Goal: Information Seeking & Learning: Learn about a topic

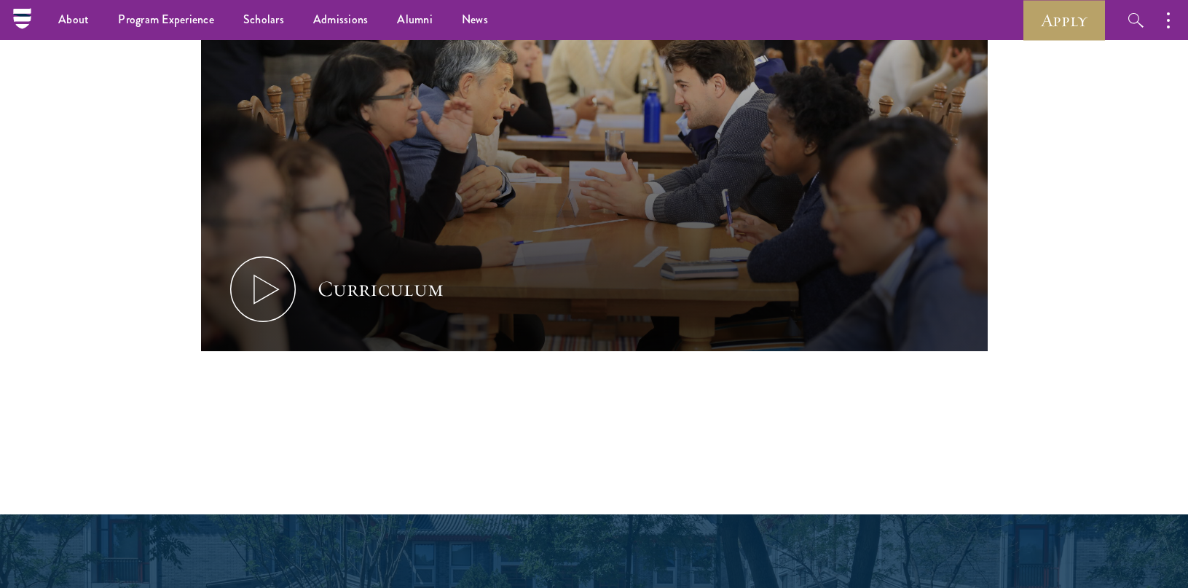
scroll to position [210, 0]
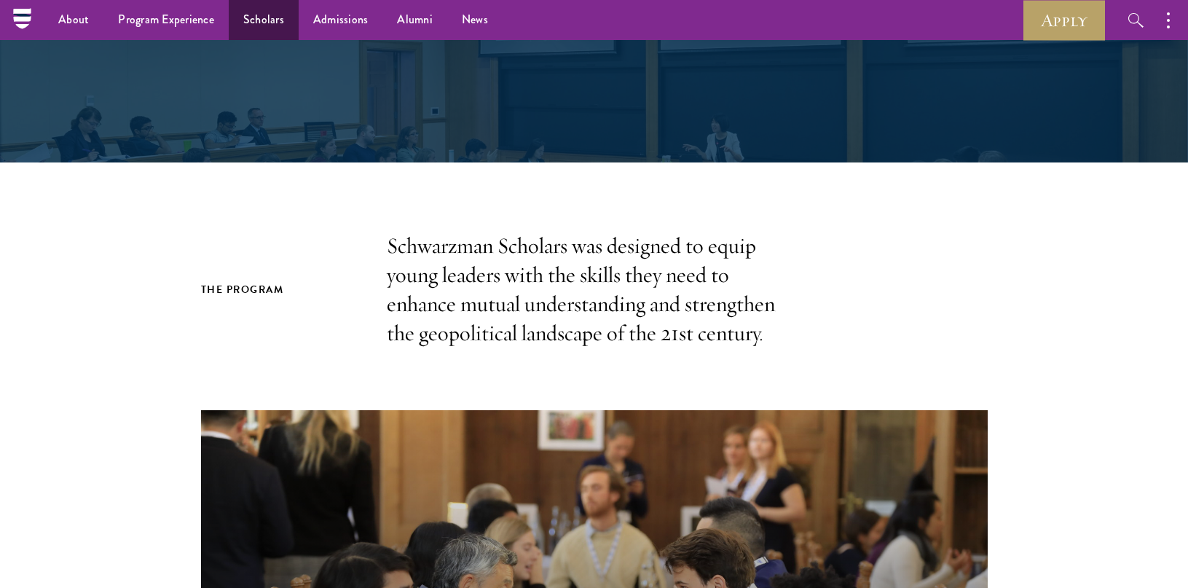
click at [259, 23] on link "Scholars" at bounding box center [264, 20] width 70 height 40
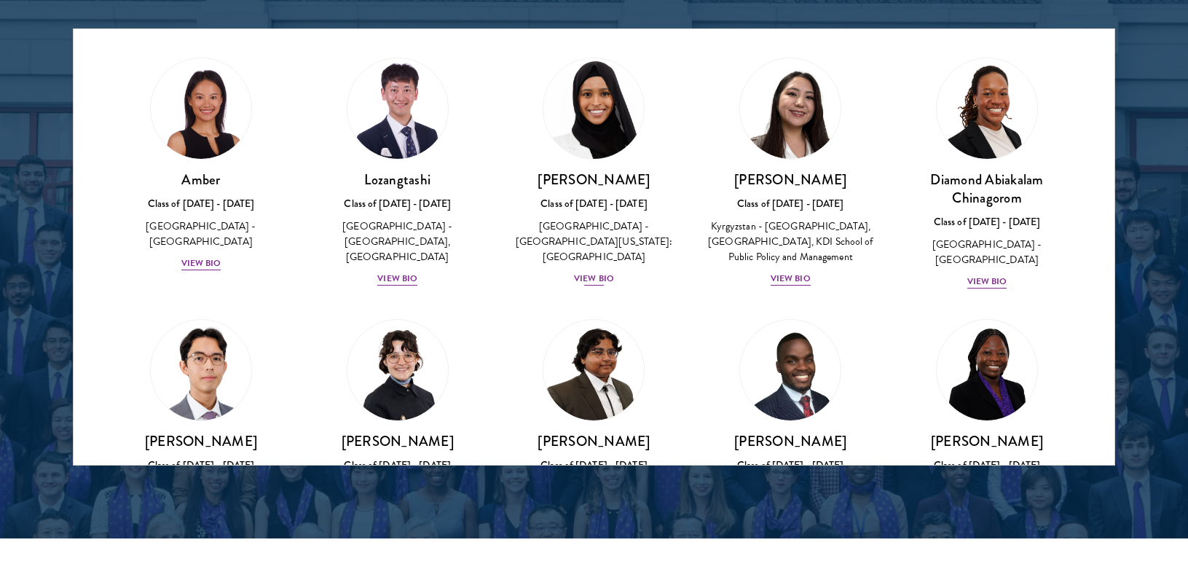
scroll to position [31, 0]
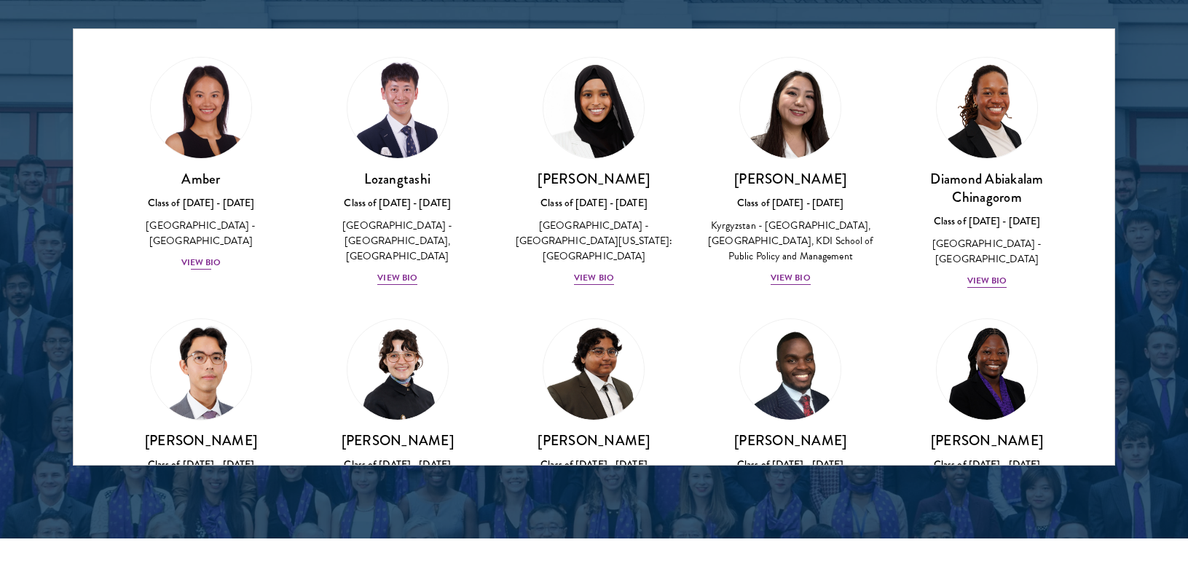
click at [205, 256] on div "View Bio" at bounding box center [201, 263] width 40 height 14
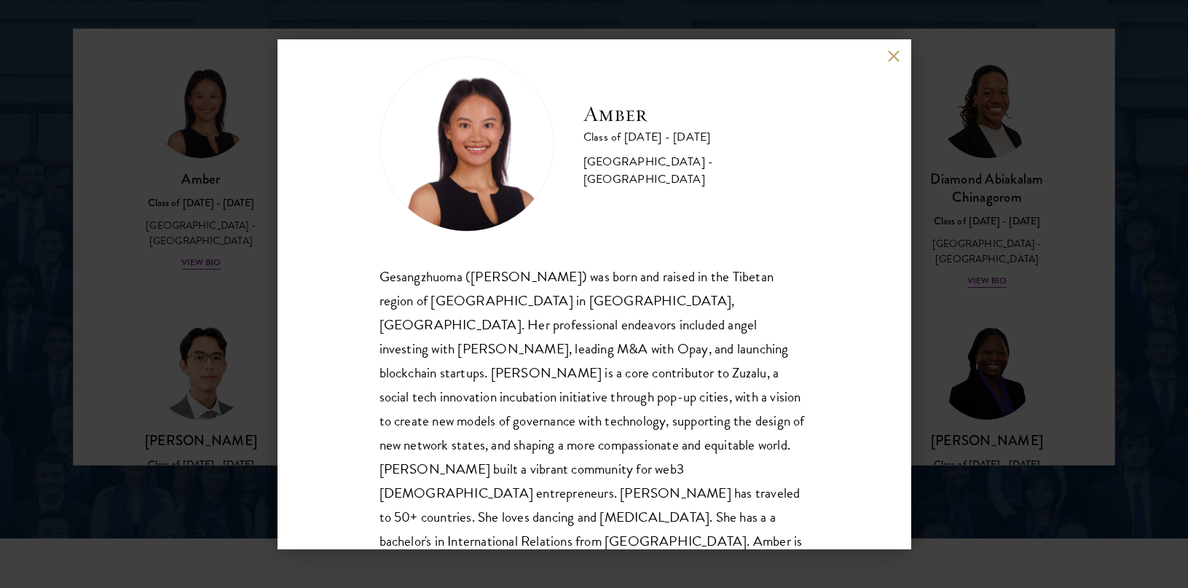
scroll to position [25, 0]
click at [890, 57] on button at bounding box center [894, 56] width 12 height 12
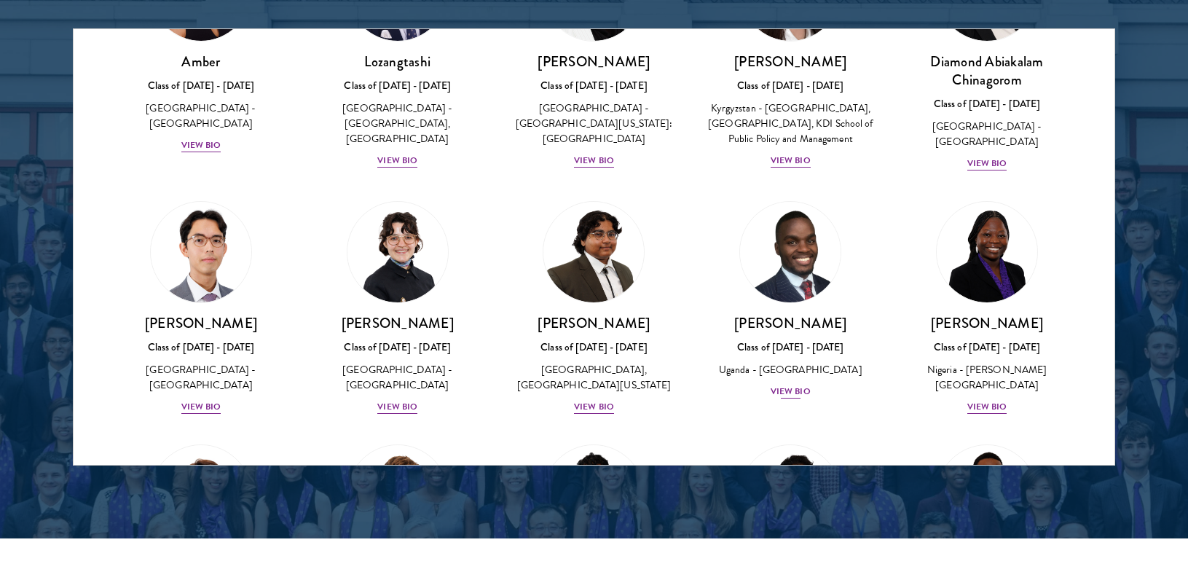
scroll to position [139, 0]
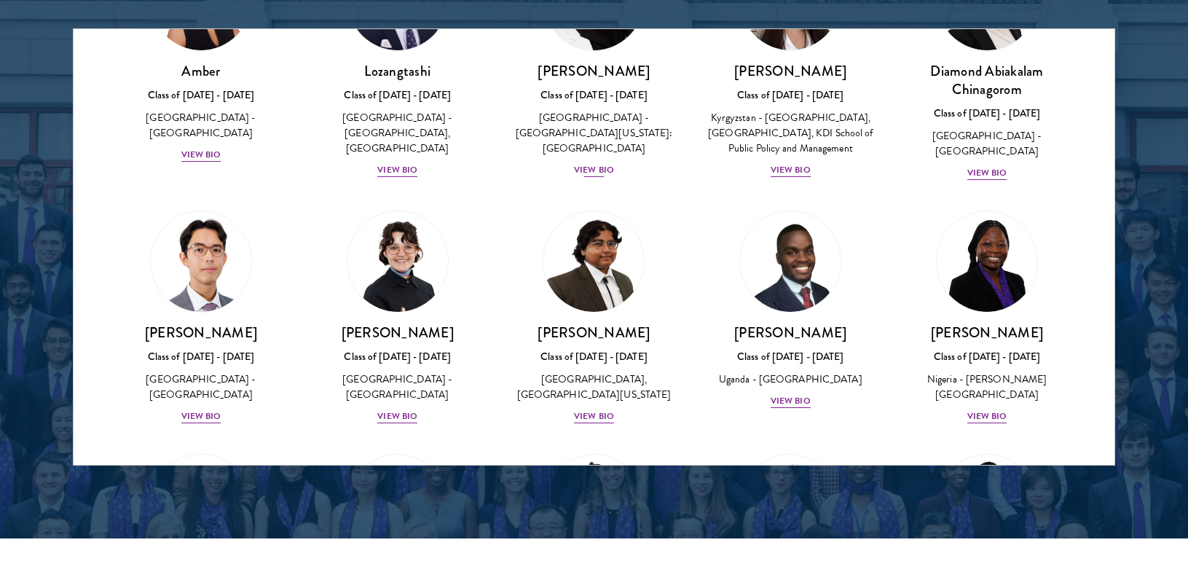
click at [594, 163] on div "View Bio" at bounding box center [594, 170] width 40 height 14
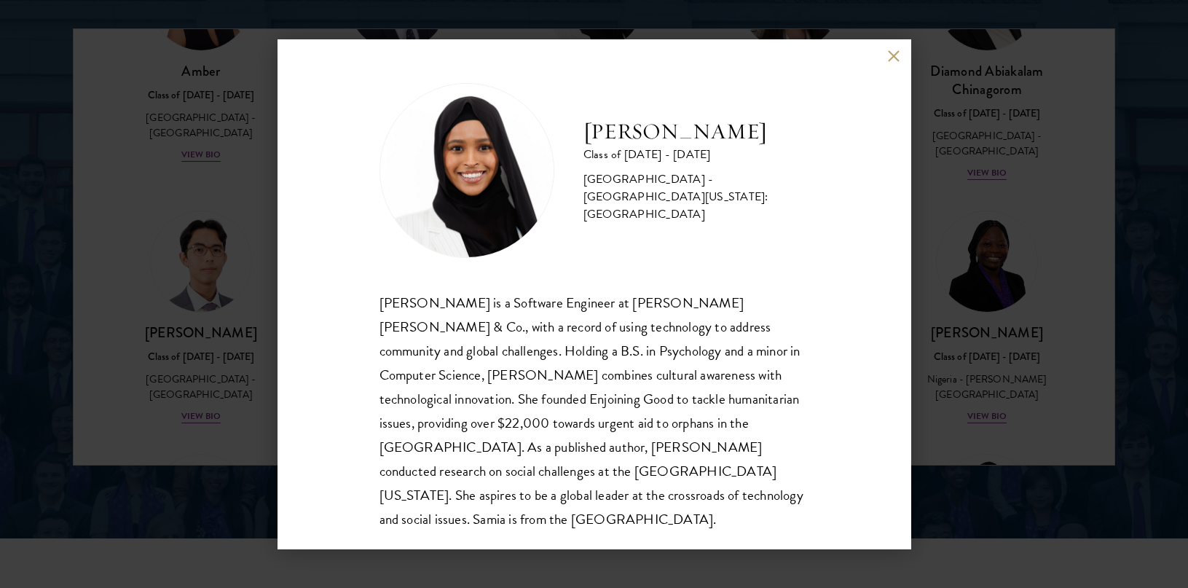
click at [897, 52] on button at bounding box center [894, 56] width 12 height 12
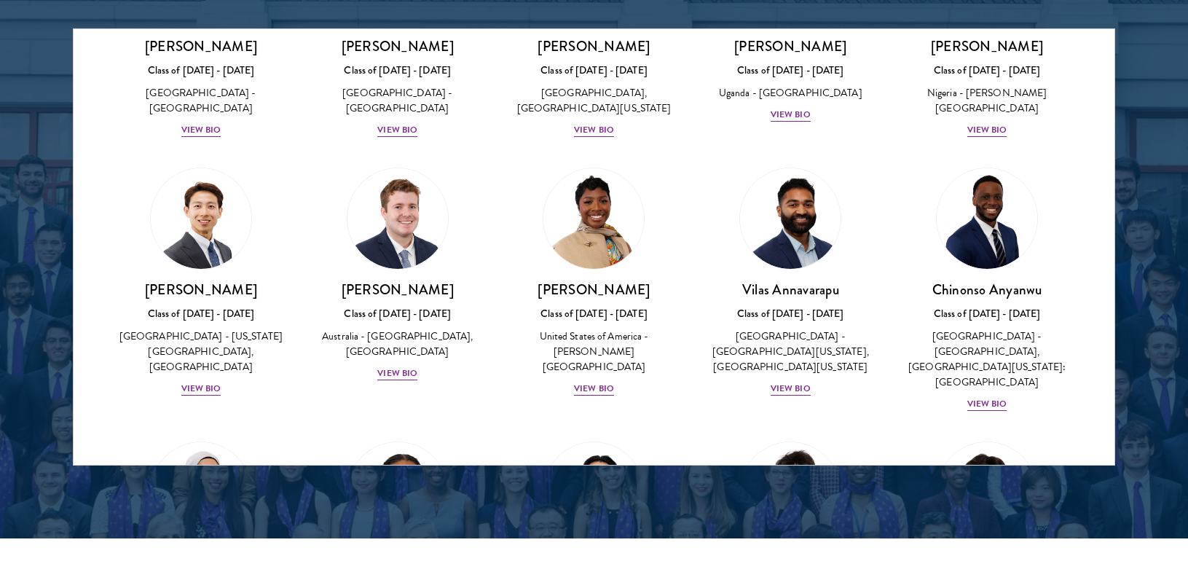
scroll to position [492, 0]
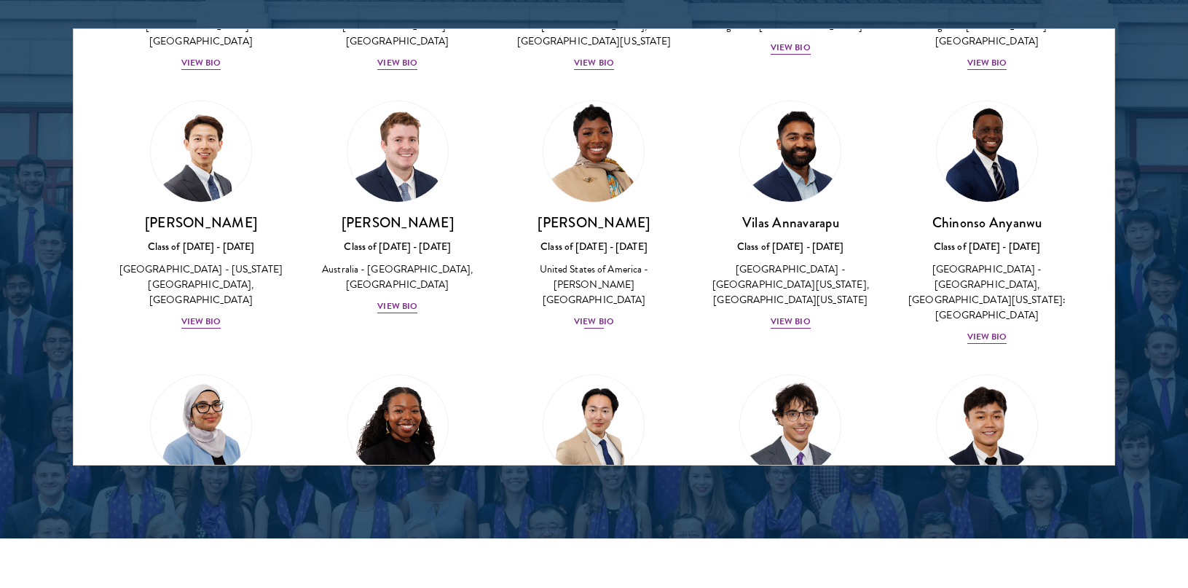
click at [596, 315] on div "View Bio" at bounding box center [594, 322] width 40 height 14
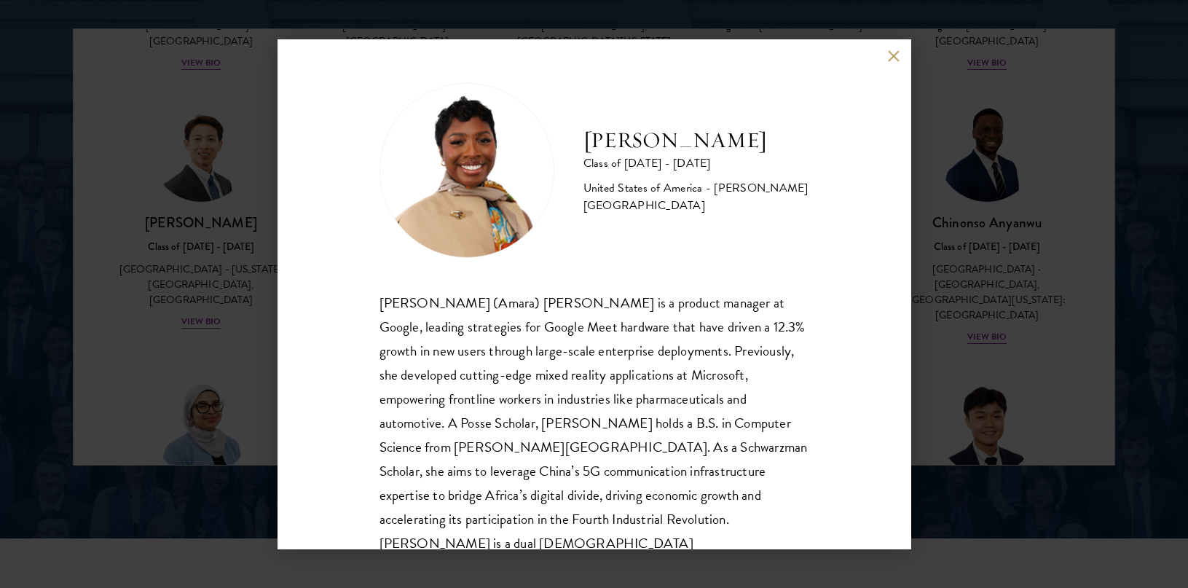
click at [894, 57] on button at bounding box center [894, 56] width 12 height 12
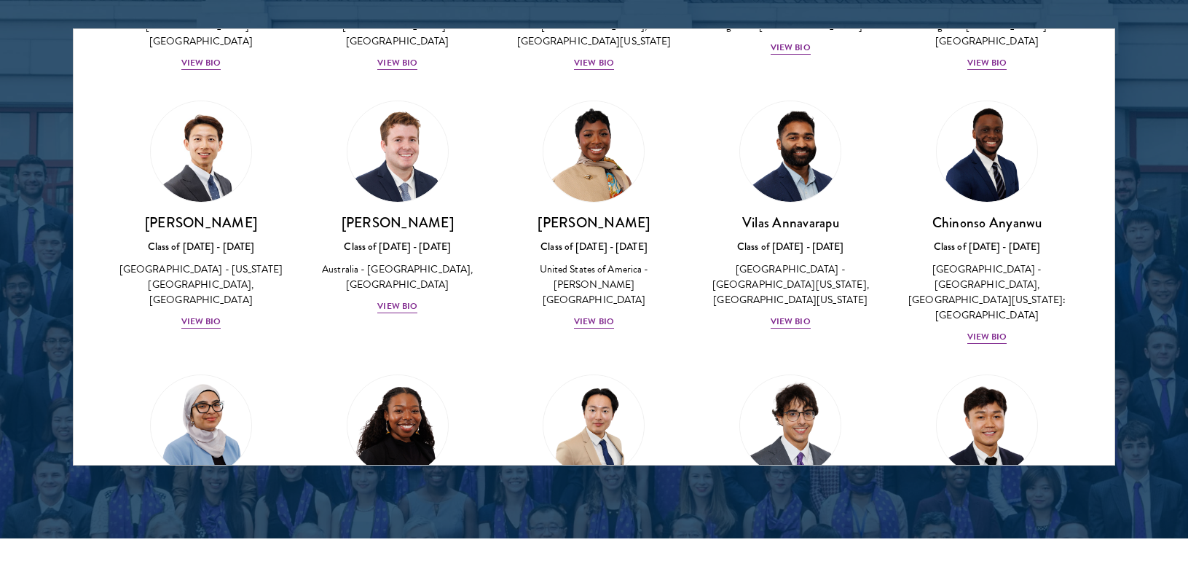
click at [406, 323] on div "[PERSON_NAME] Class of [DATE] - [DATE] [GEOGRAPHIC_DATA] - [GEOGRAPHIC_DATA], […" at bounding box center [397, 207] width 197 height 243
click at [400, 308] on div "View Bio" at bounding box center [397, 306] width 40 height 14
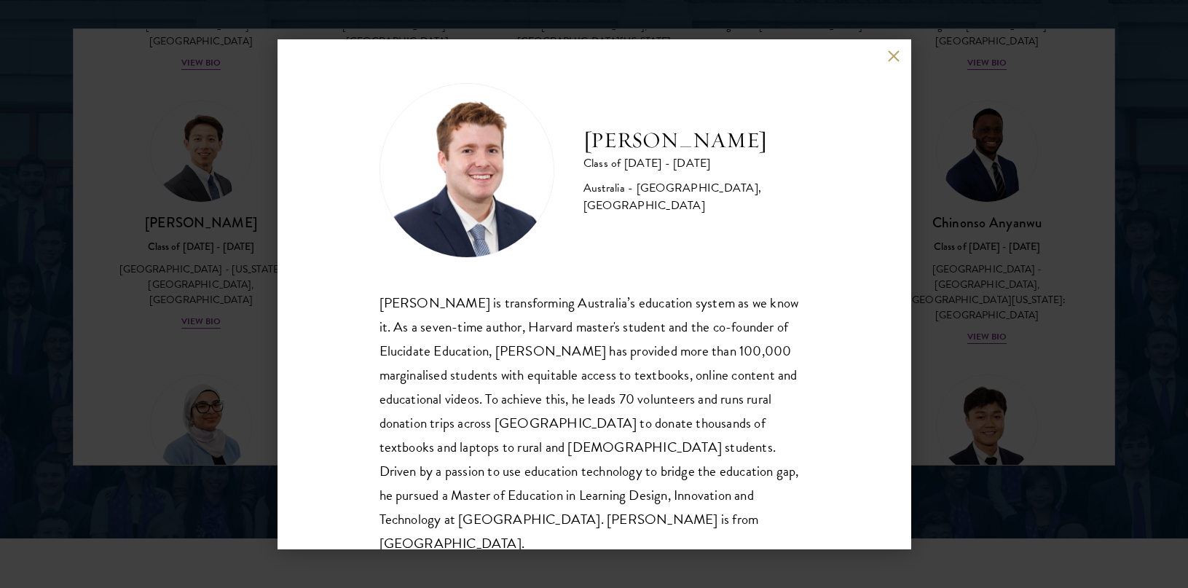
click at [893, 60] on button at bounding box center [894, 56] width 12 height 12
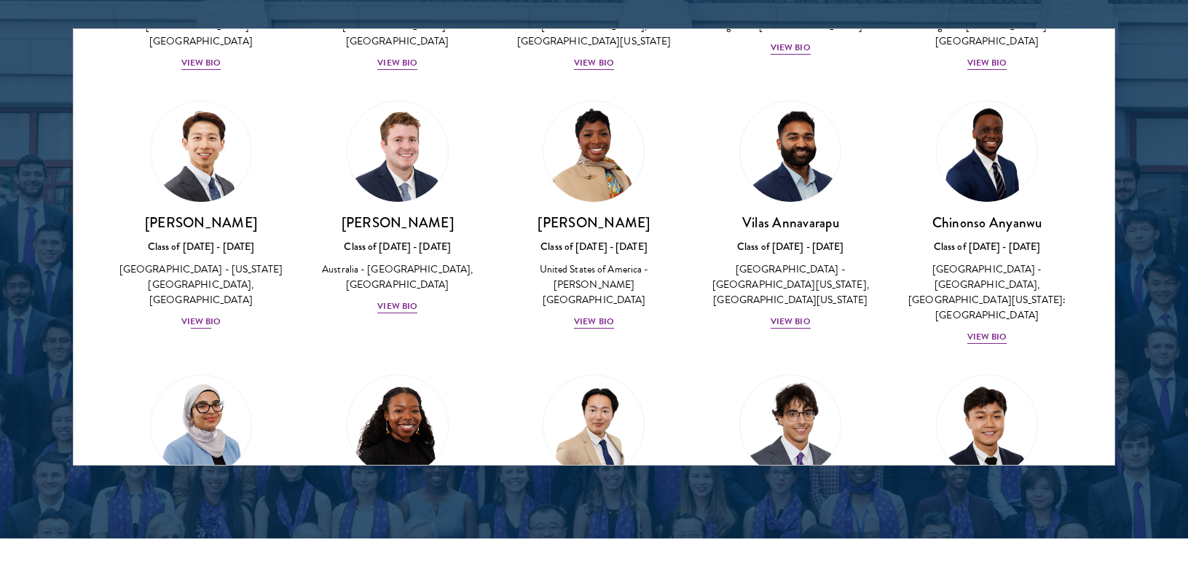
click at [202, 328] on div "View Bio" at bounding box center [201, 322] width 40 height 14
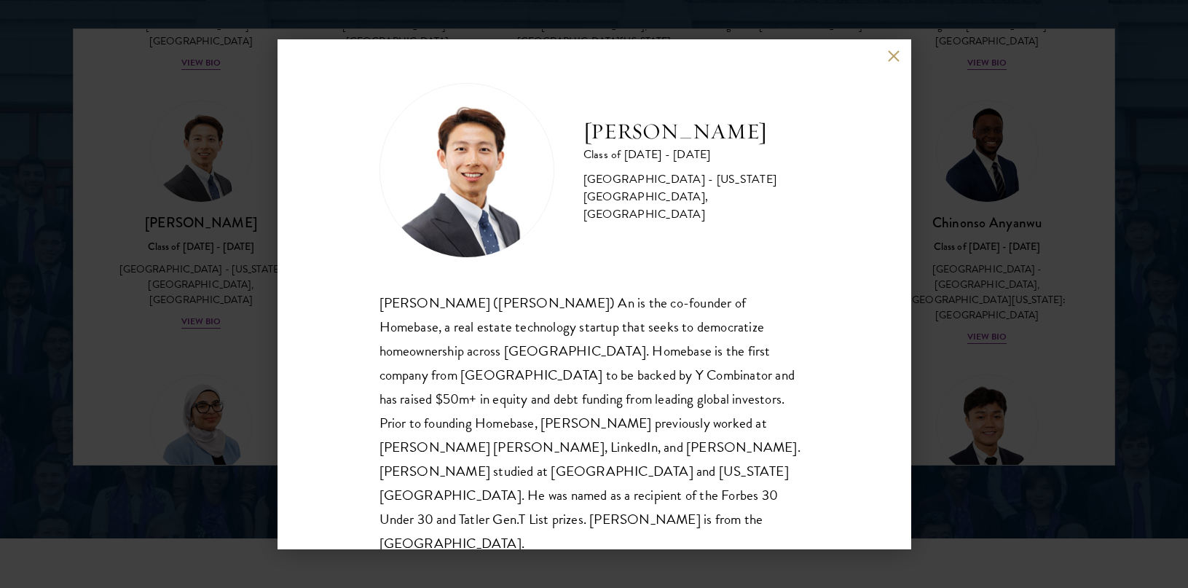
click at [896, 52] on button at bounding box center [894, 56] width 12 height 12
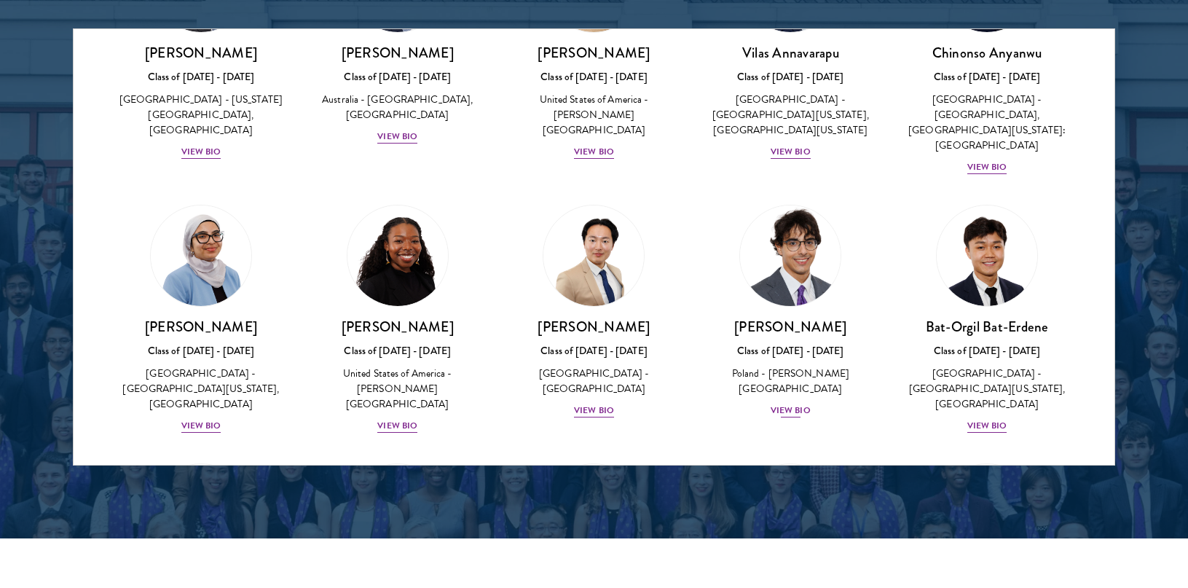
scroll to position [664, 0]
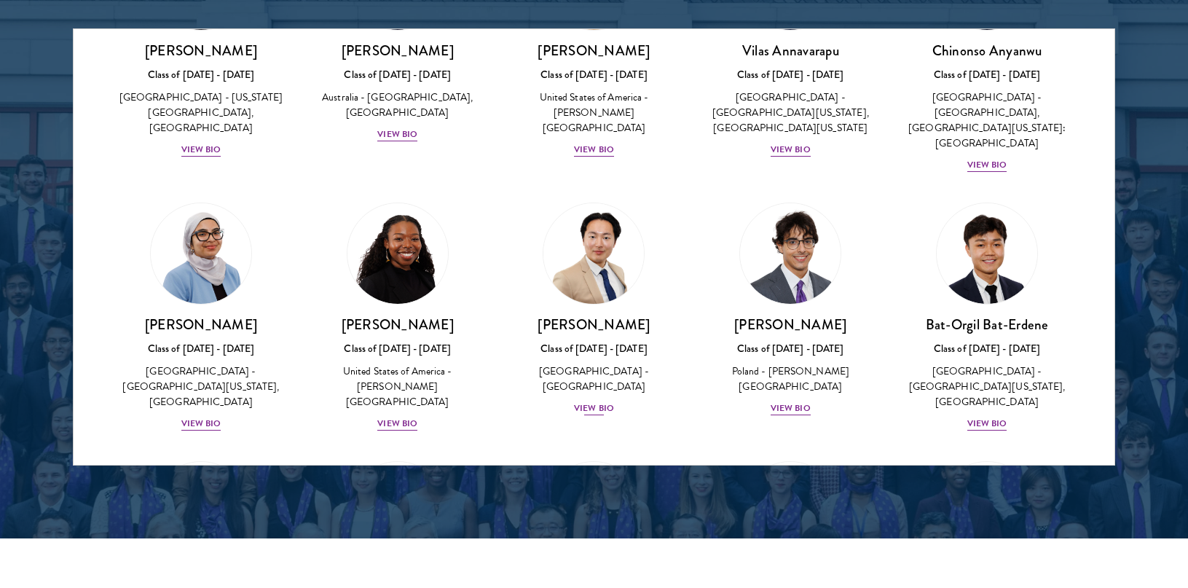
click at [597, 401] on div "View Bio" at bounding box center [594, 408] width 40 height 14
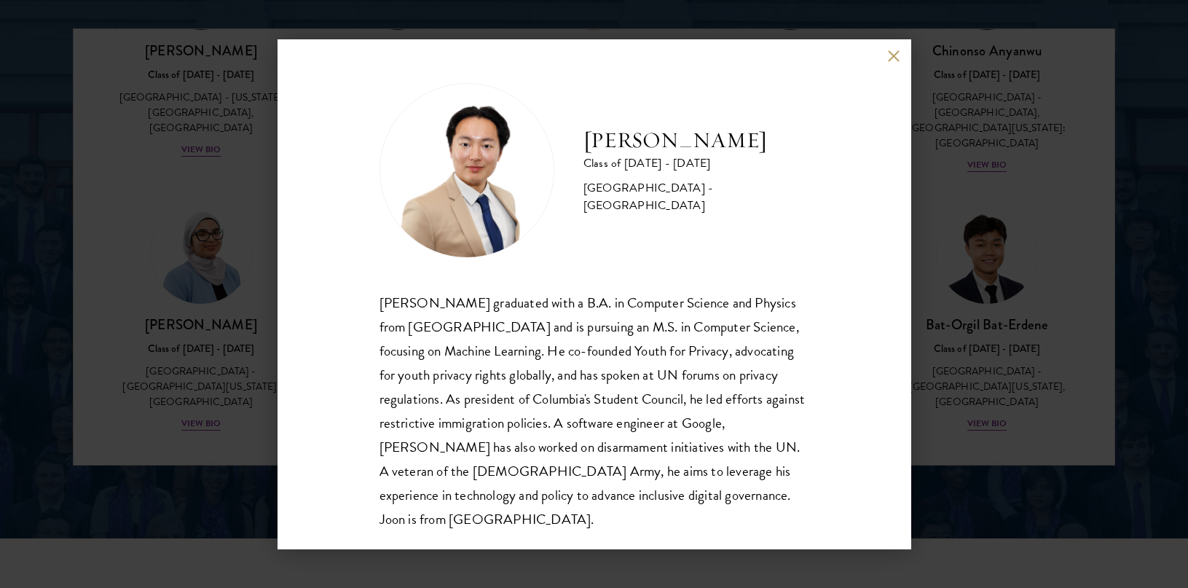
click at [882, 60] on div "[PERSON_NAME] Class of [DATE] - [DATE] [GEOGRAPHIC_DATA] - [GEOGRAPHIC_DATA] [P…" at bounding box center [594, 294] width 634 height 510
click at [889, 60] on button at bounding box center [894, 56] width 12 height 12
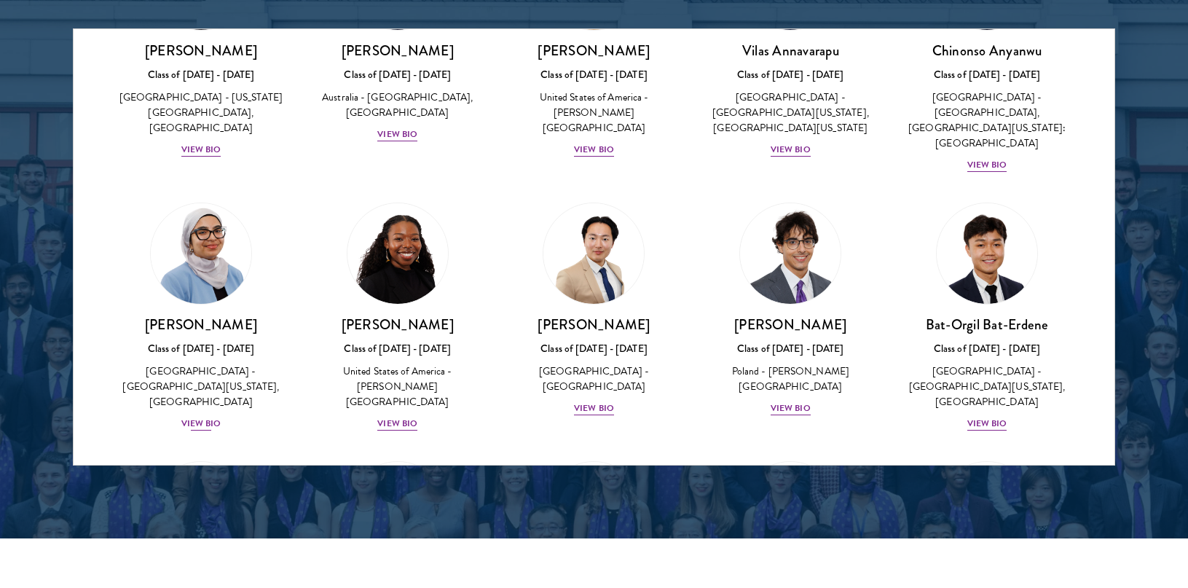
click at [193, 417] on div "View Bio" at bounding box center [201, 424] width 40 height 14
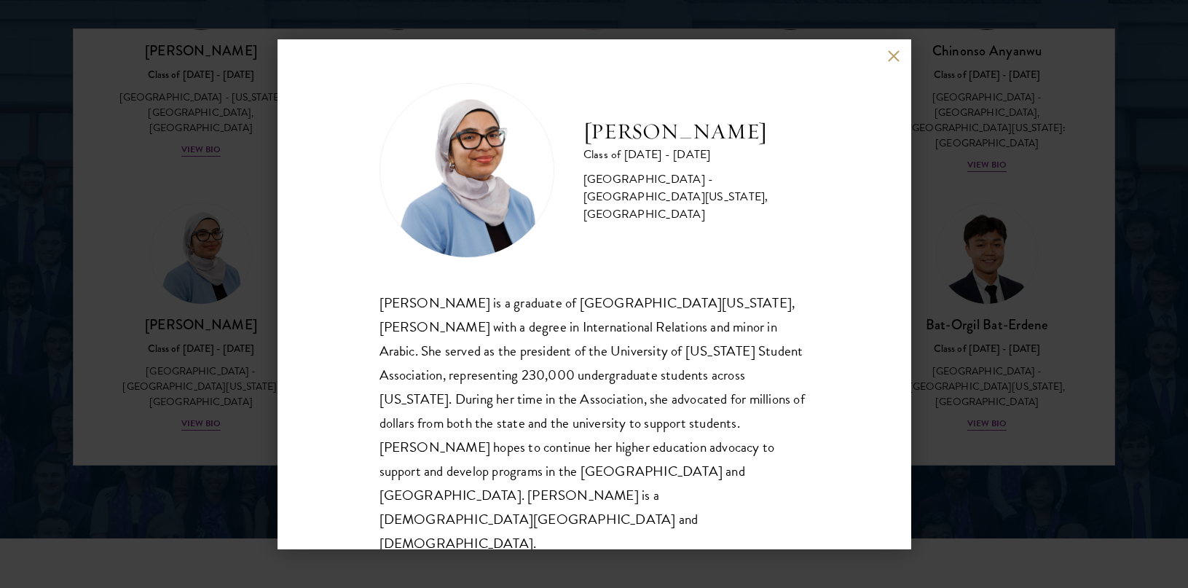
click at [897, 83] on div "[PERSON_NAME] Class of [DATE] - [DATE] [GEOGRAPHIC_DATA] - [GEOGRAPHIC_DATA][US…" at bounding box center [594, 294] width 634 height 510
click at [897, 63] on button at bounding box center [894, 56] width 12 height 12
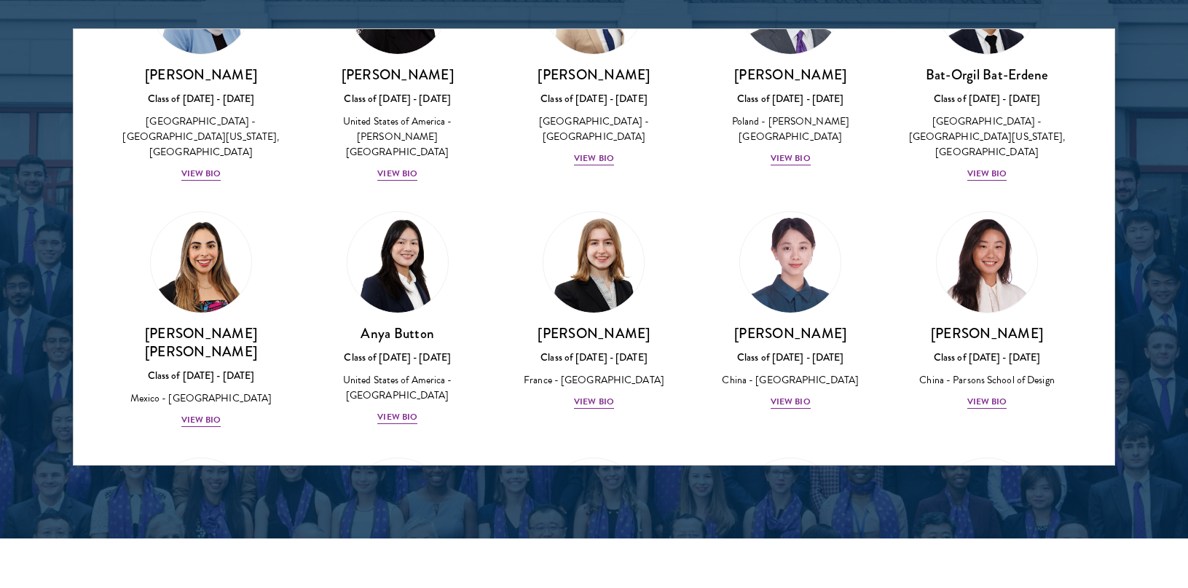
scroll to position [913, 0]
click at [411, 411] on div "View Bio" at bounding box center [397, 418] width 40 height 14
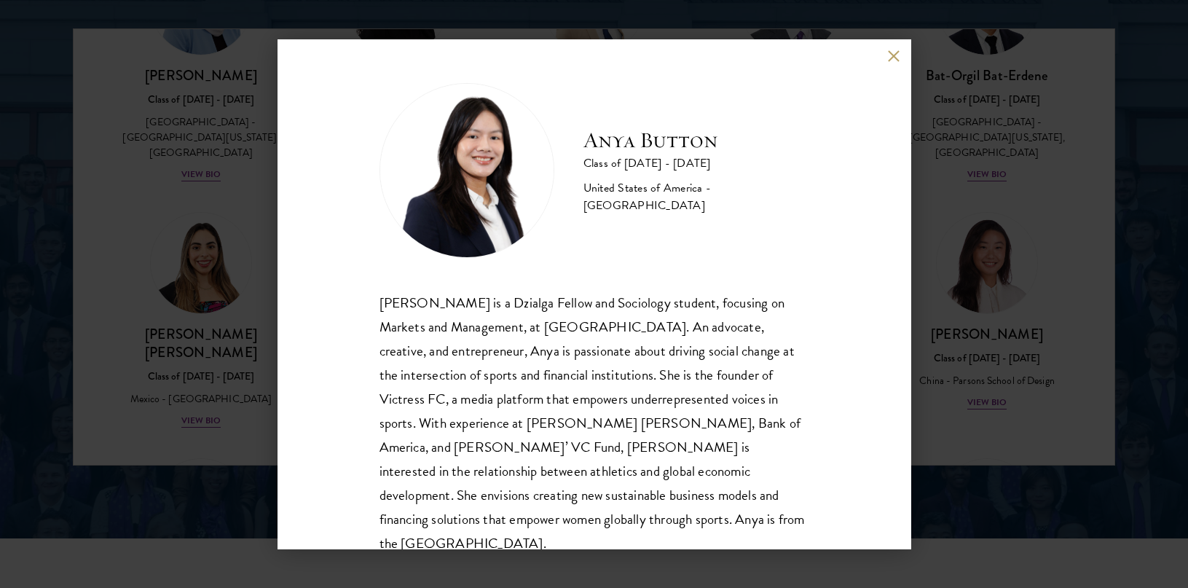
click at [894, 56] on button at bounding box center [894, 56] width 12 height 12
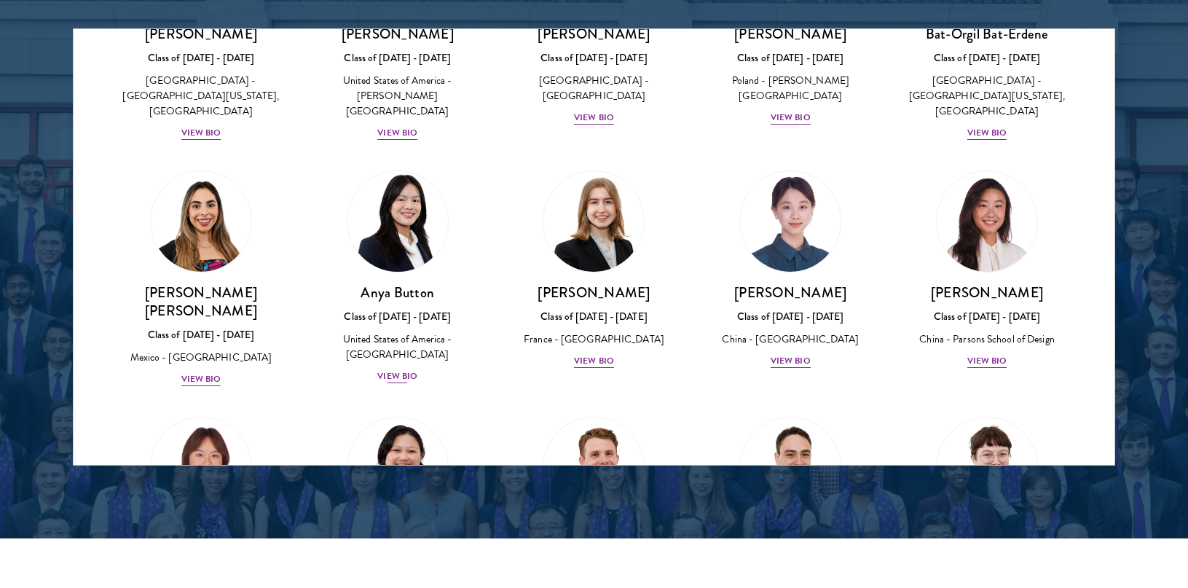
scroll to position [956, 0]
click at [204, 371] on div "View Bio" at bounding box center [201, 378] width 40 height 14
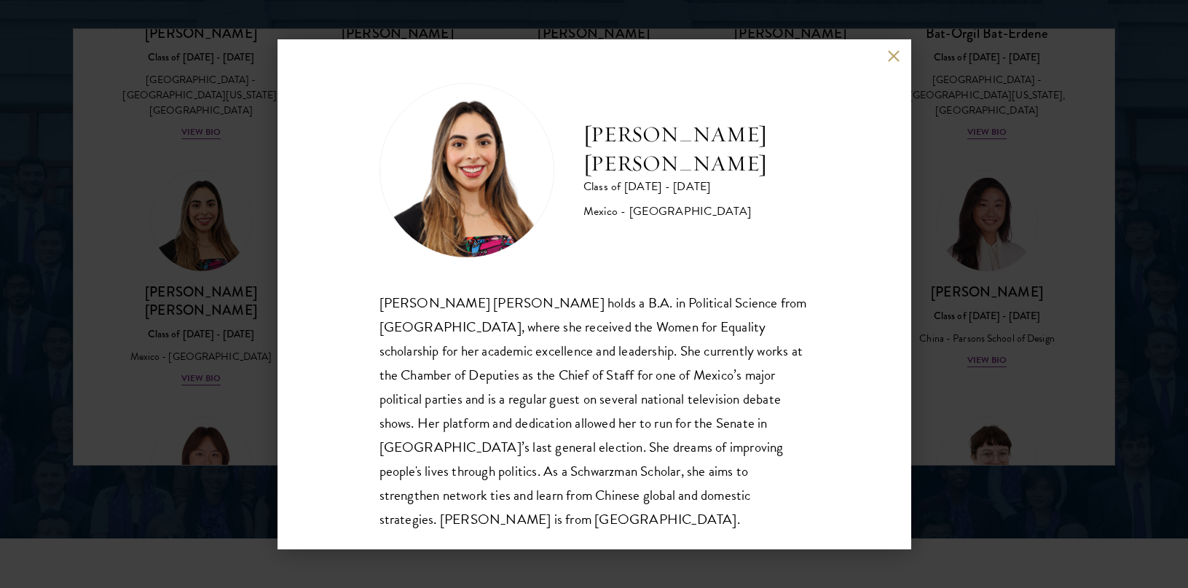
click at [896, 63] on div "[PERSON_NAME] [PERSON_NAME] Class of [DATE] - [DATE] [GEOGRAPHIC_DATA] - [GEOGR…" at bounding box center [594, 294] width 634 height 510
click at [894, 58] on button at bounding box center [894, 56] width 12 height 12
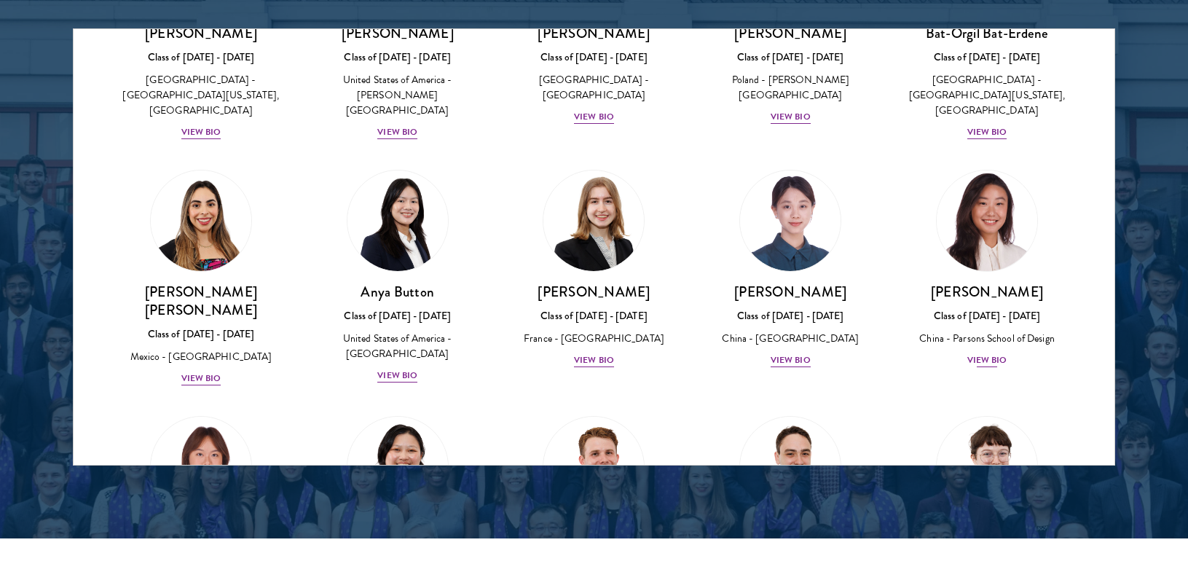
click at [987, 353] on div "View Bio" at bounding box center [987, 360] width 40 height 14
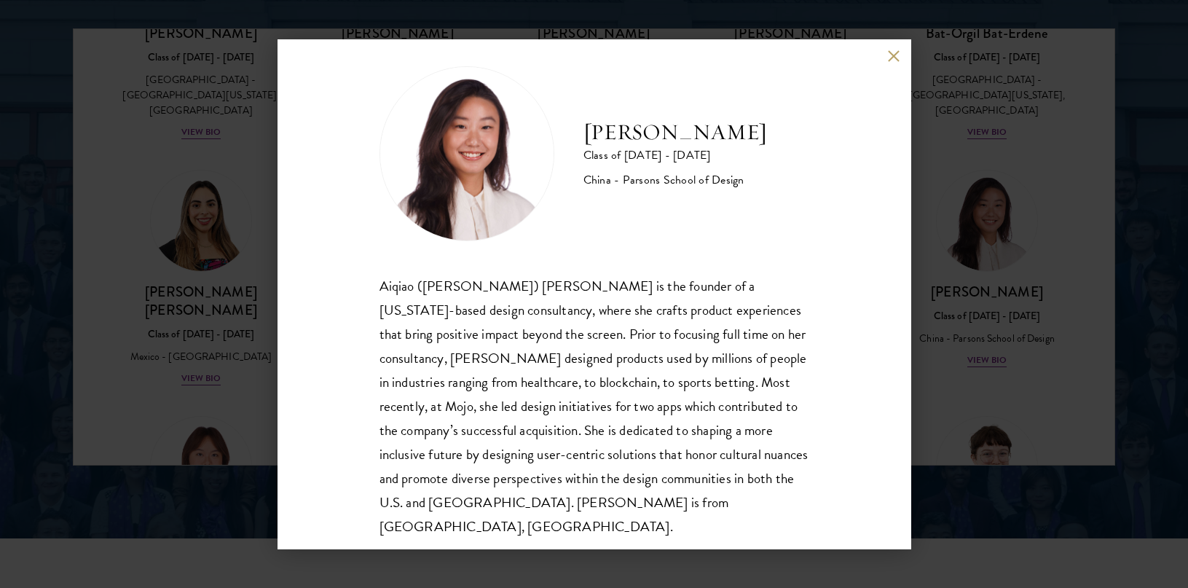
scroll to position [18, 0]
click at [894, 58] on button at bounding box center [894, 56] width 12 height 12
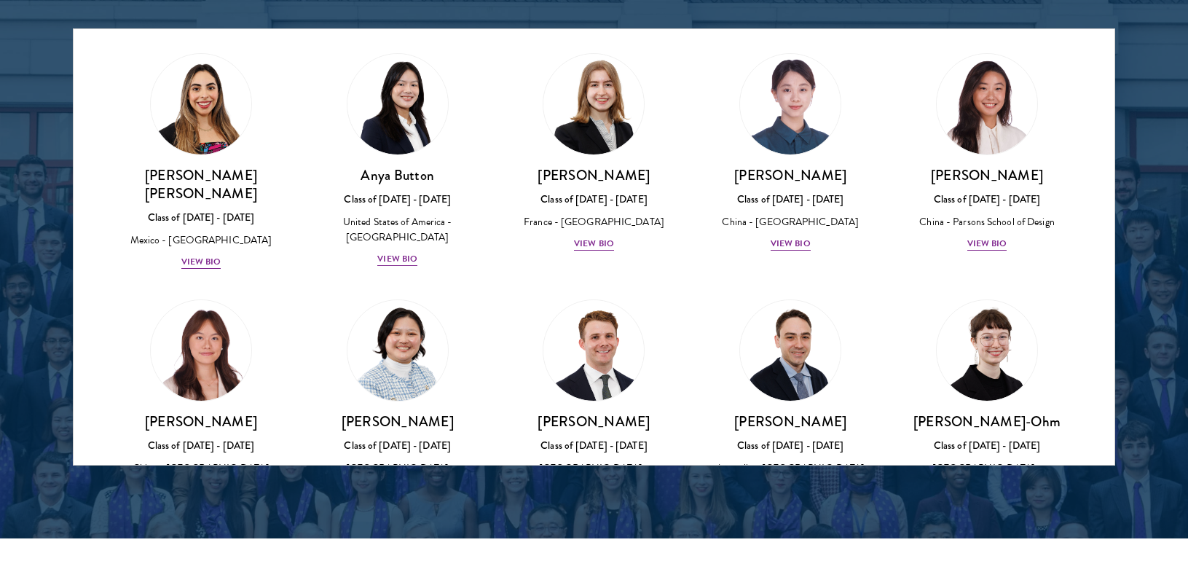
scroll to position [1296, 0]
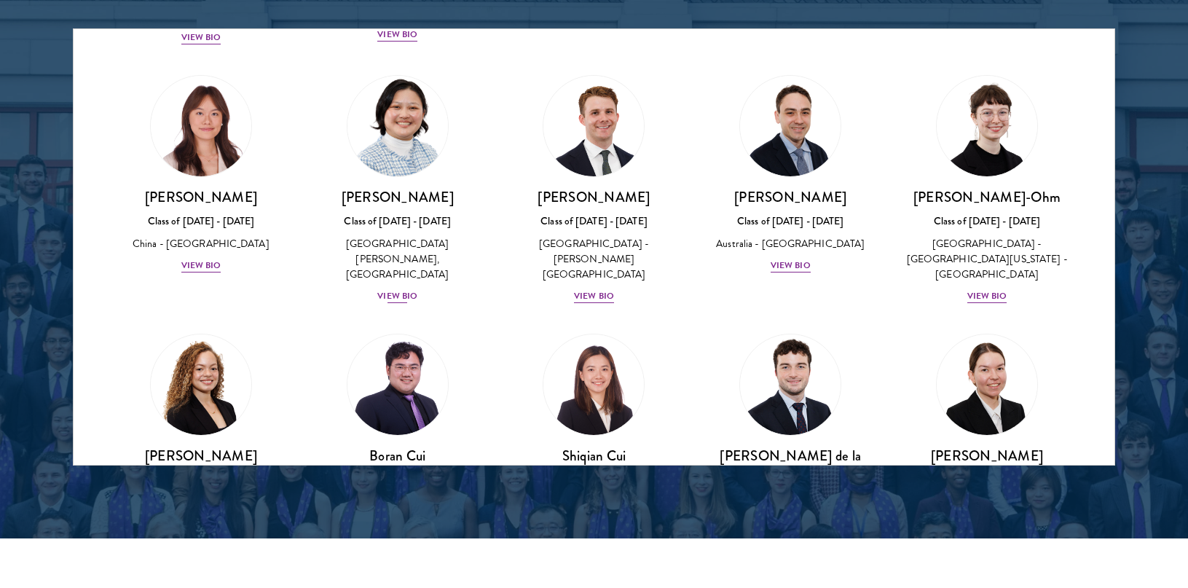
click at [398, 289] on div "View Bio" at bounding box center [397, 296] width 40 height 14
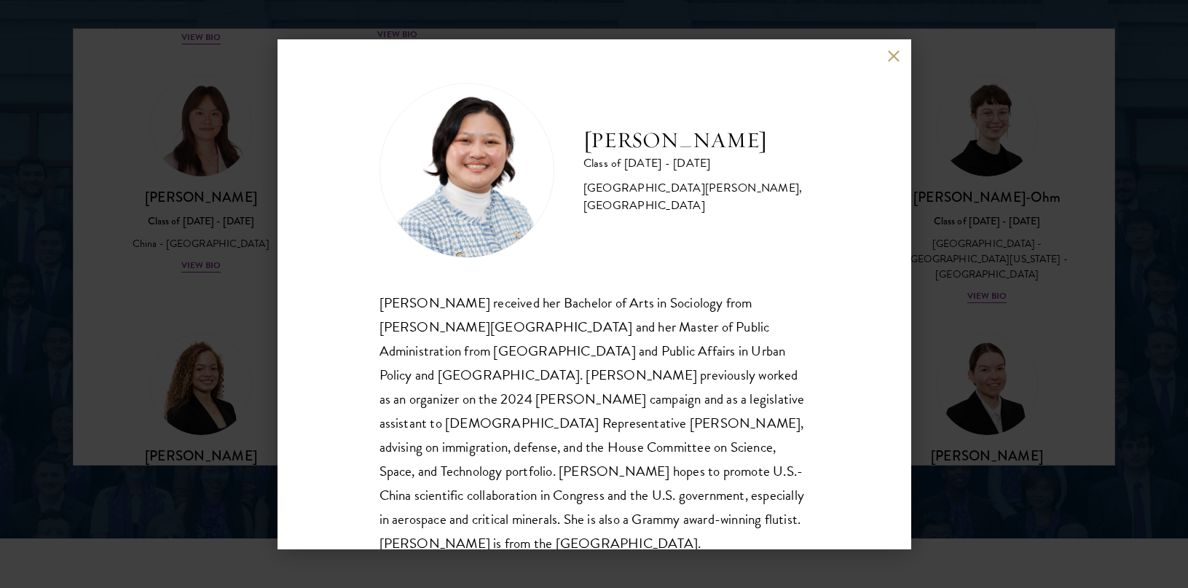
click at [895, 57] on button at bounding box center [894, 56] width 12 height 12
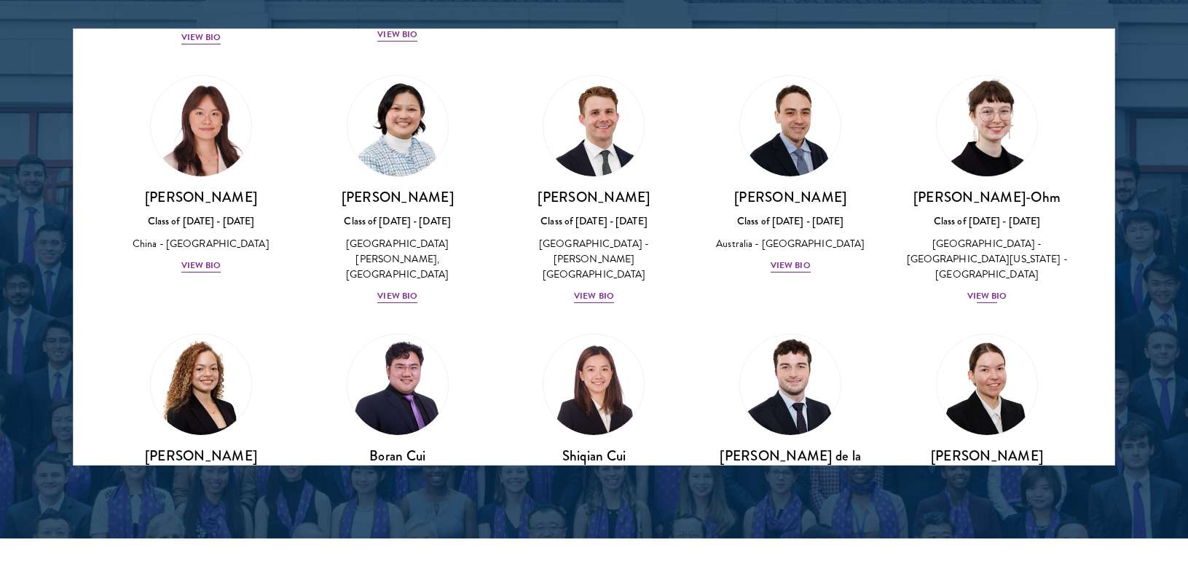
click at [994, 289] on div "View Bio" at bounding box center [987, 296] width 40 height 14
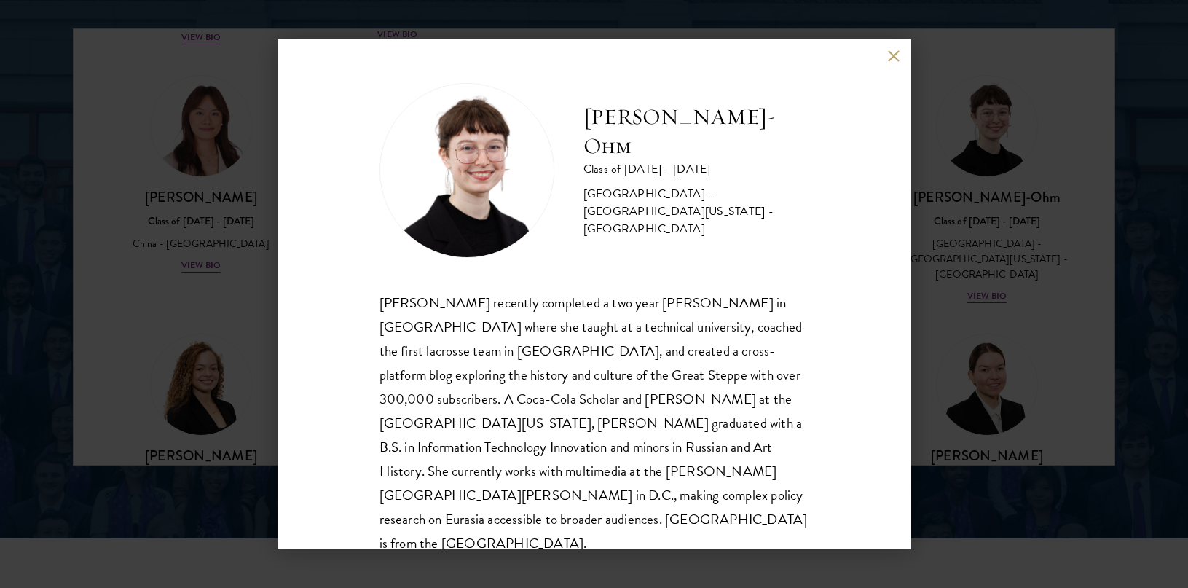
click at [871, 68] on div "[PERSON_NAME]-Ohm Class of [DATE] - [DATE] [GEOGRAPHIC_DATA] - [GEOGRAPHIC_DATA…" at bounding box center [594, 294] width 634 height 510
click at [890, 58] on button at bounding box center [894, 56] width 12 height 12
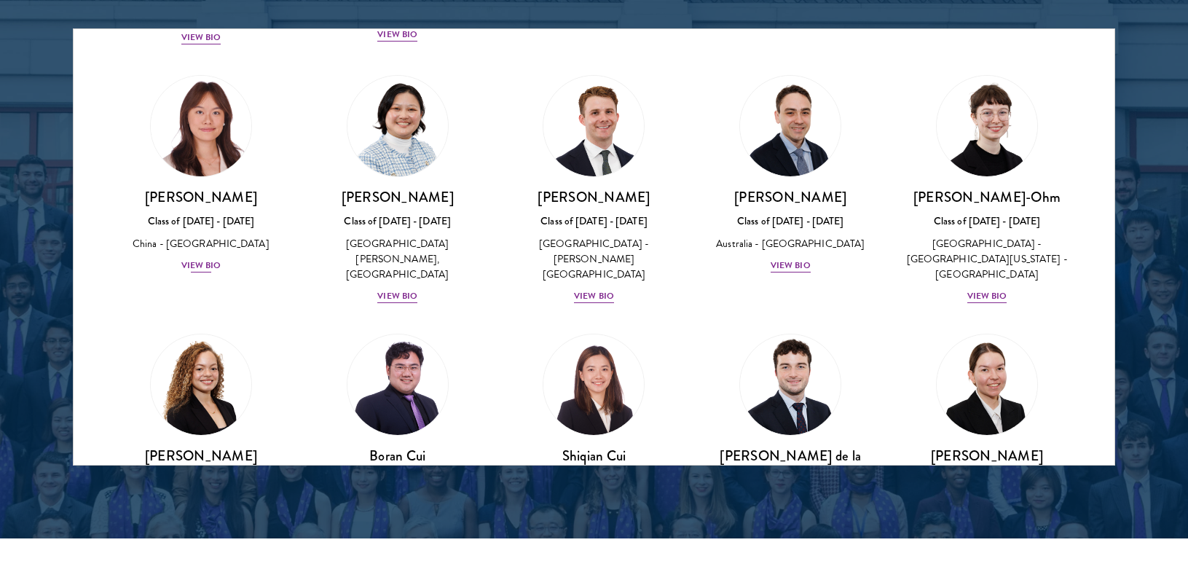
click at [209, 259] on div "View Bio" at bounding box center [201, 266] width 40 height 14
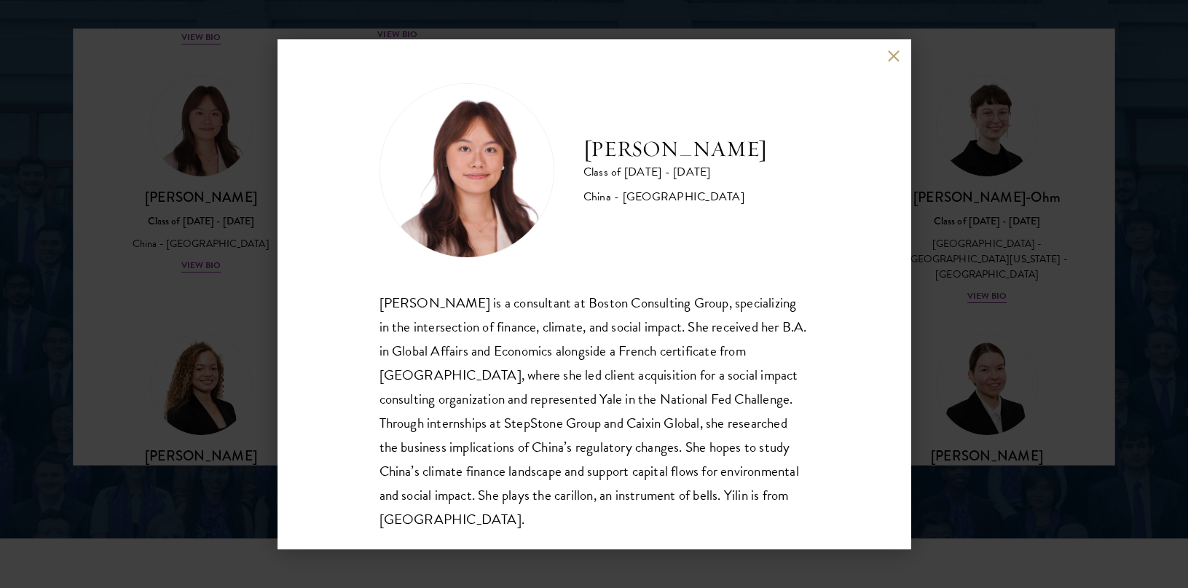
click at [889, 57] on button at bounding box center [894, 56] width 12 height 12
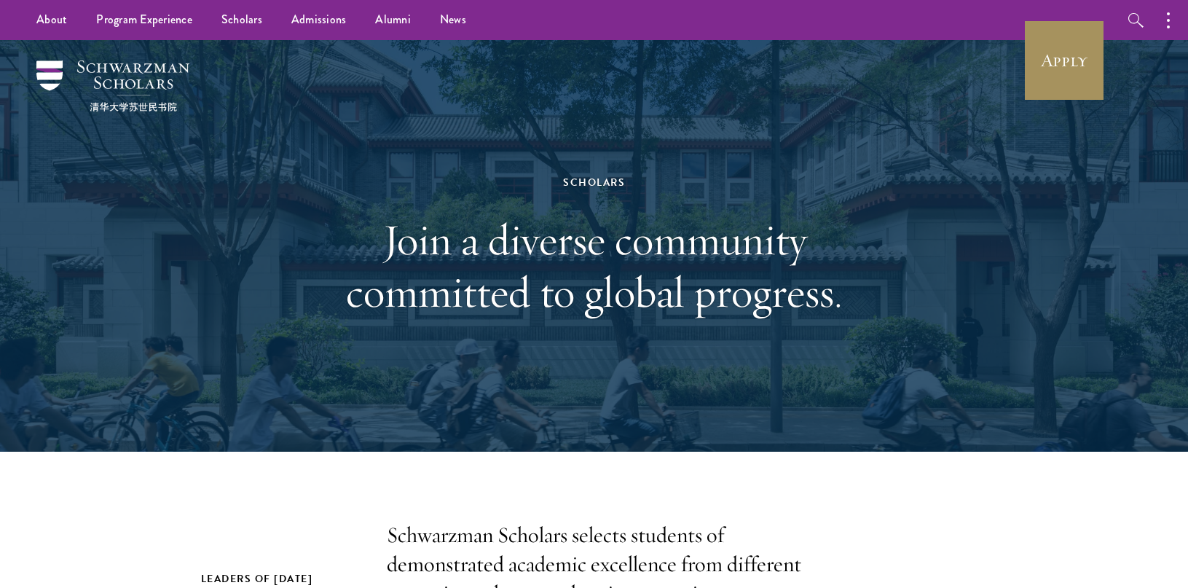
click at [1051, 52] on link "Apply" at bounding box center [1064, 61] width 82 height 82
